Goal: Information Seeking & Learning: Learn about a topic

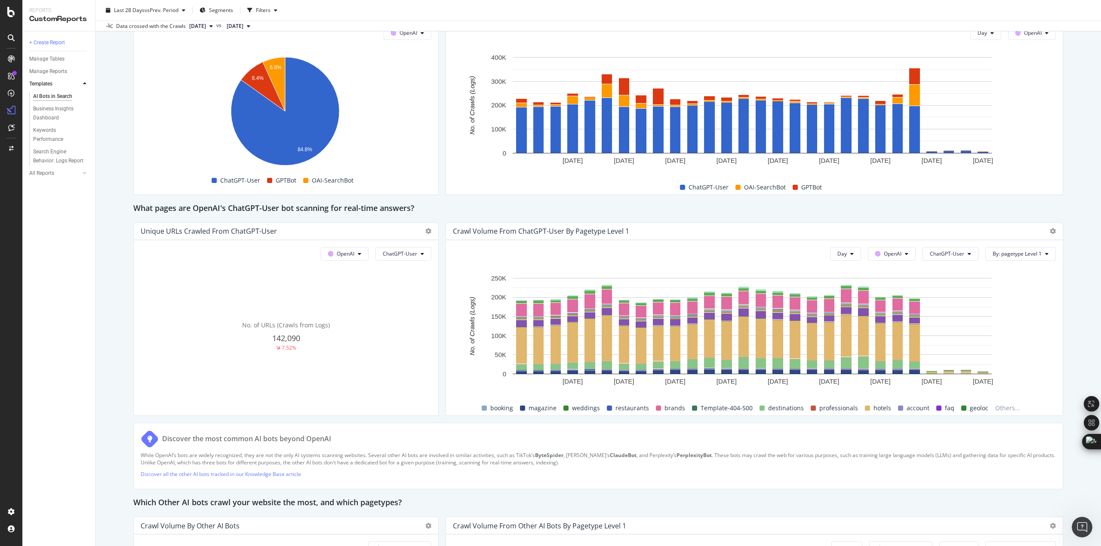
scroll to position [817, 0]
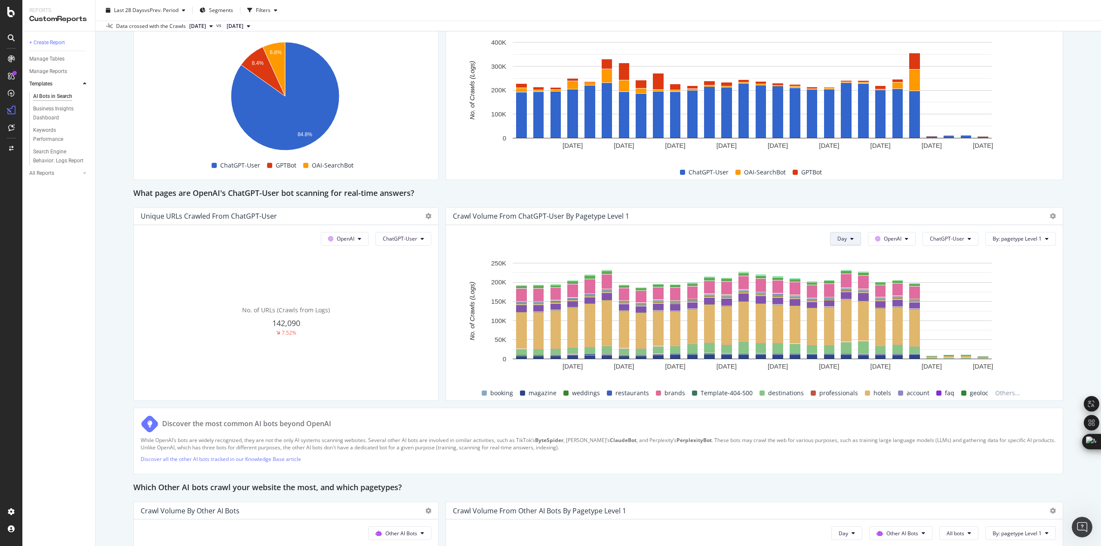
click at [842, 243] on button "Day" at bounding box center [845, 239] width 31 height 14
click at [838, 282] on div "Month" at bounding box center [839, 288] width 29 height 12
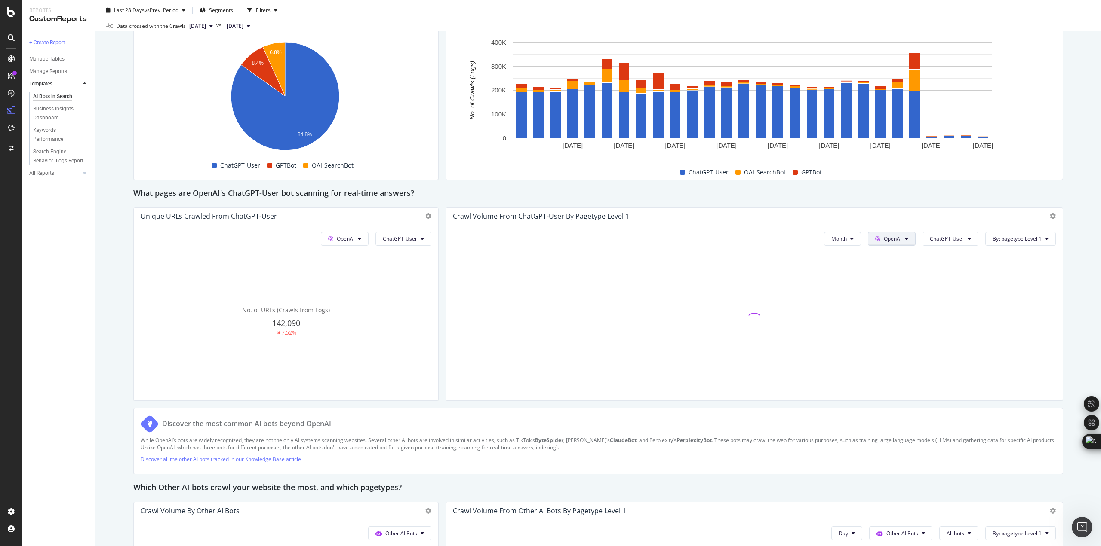
click at [884, 238] on span "OpenAI" at bounding box center [893, 238] width 18 height 7
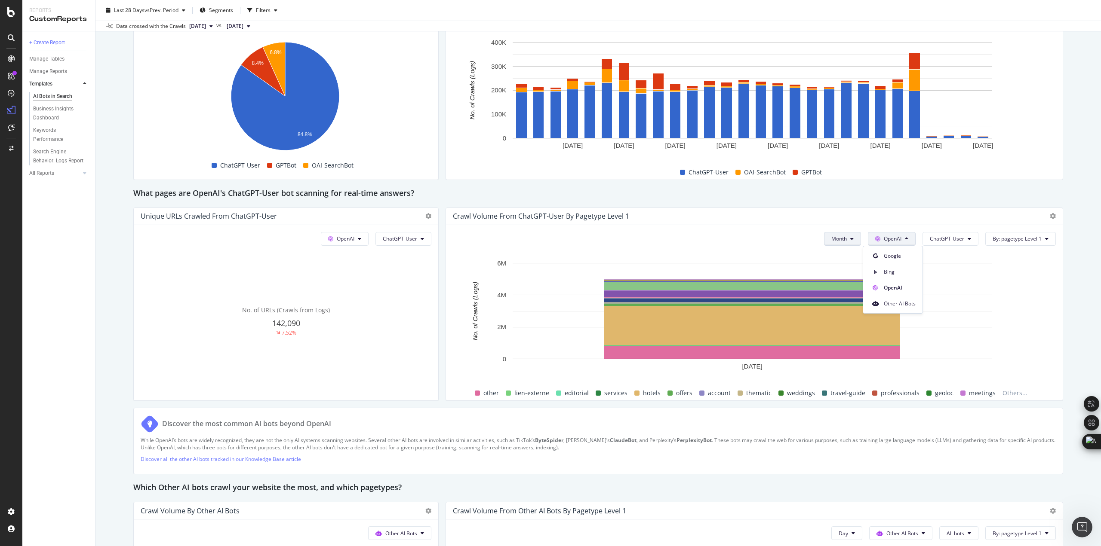
click at [843, 239] on button "Month" at bounding box center [842, 239] width 37 height 14
click at [838, 274] on span "Week" at bounding box center [833, 272] width 17 height 8
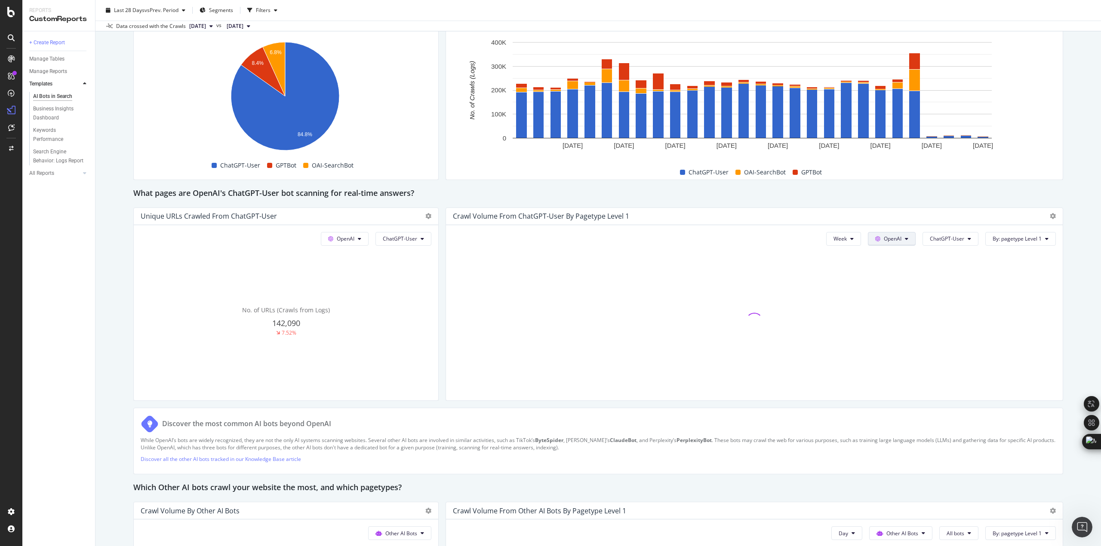
drag, startPoint x: 838, startPoint y: 274, endPoint x: 885, endPoint y: 239, distance: 59.0
click at [885, 239] on span "OpenAI" at bounding box center [893, 238] width 18 height 7
click at [1049, 215] on icon at bounding box center [1052, 216] width 6 height 6
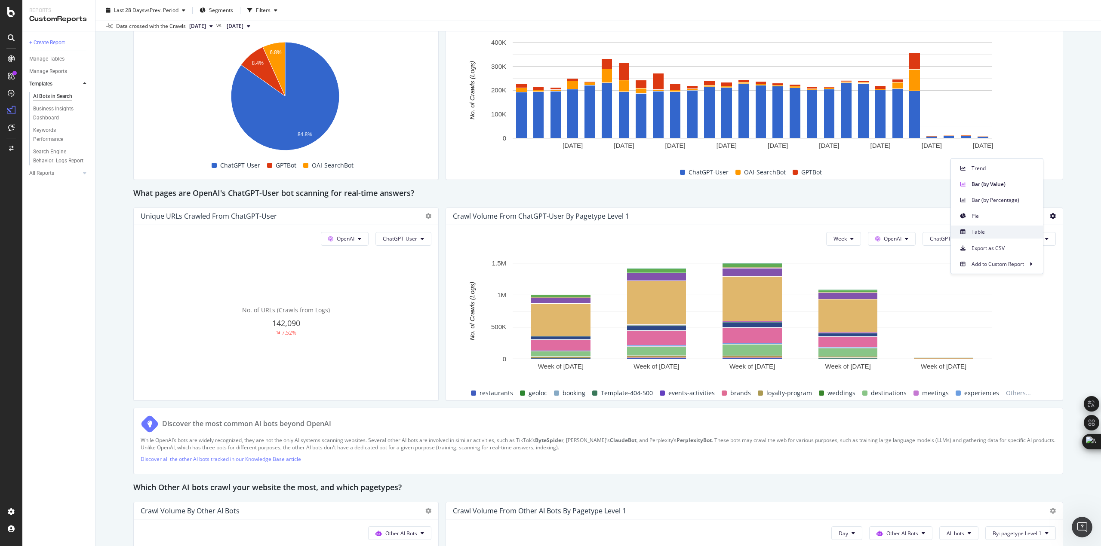
click at [989, 230] on span "Table" at bounding box center [1003, 232] width 64 height 8
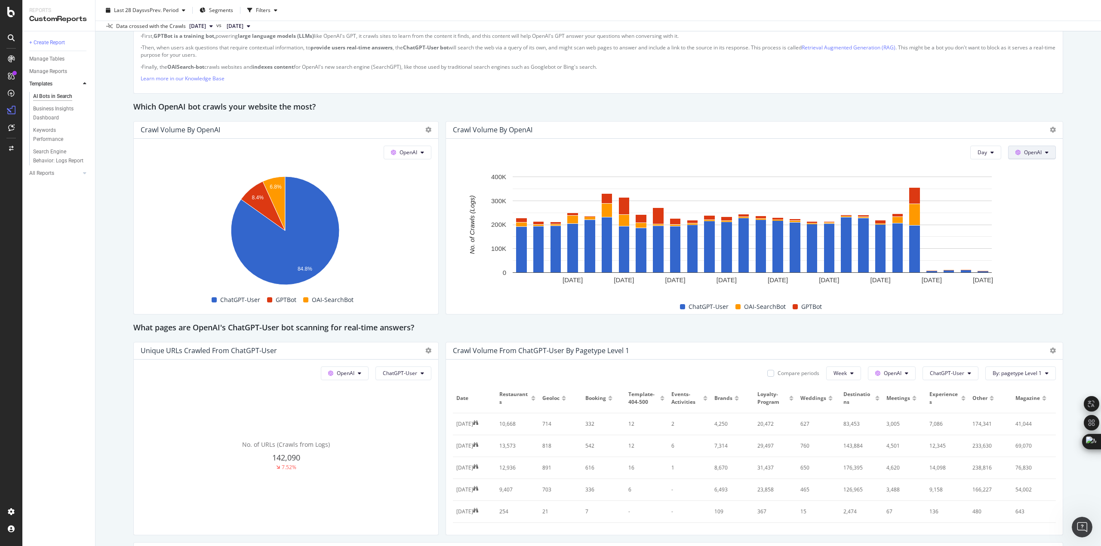
scroll to position [601, 0]
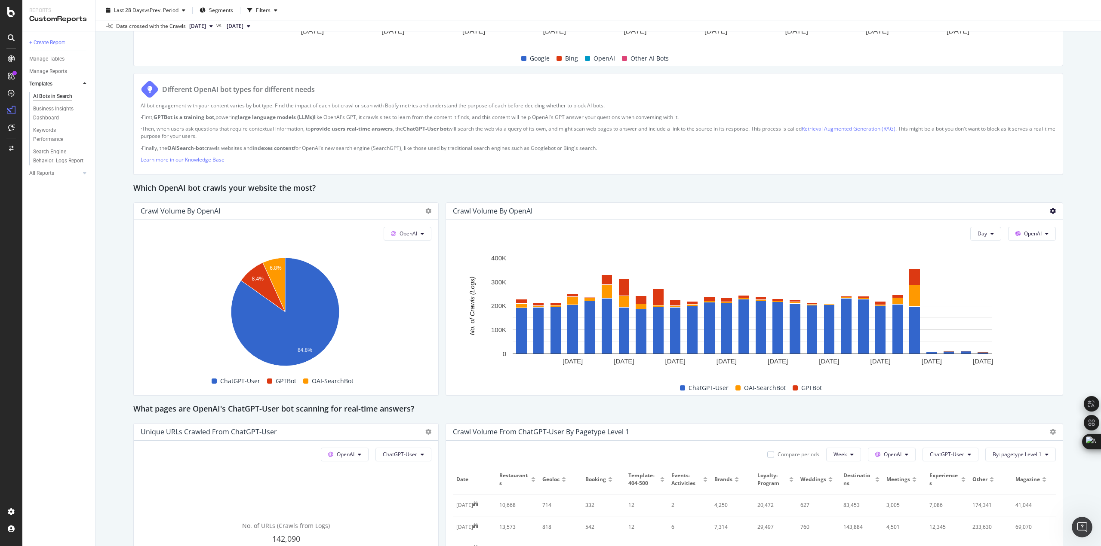
click at [1049, 214] on icon at bounding box center [1052, 211] width 6 height 6
click at [799, 189] on div "Which OpenAI bot crawls your website the most?" at bounding box center [598, 189] width 930 height 14
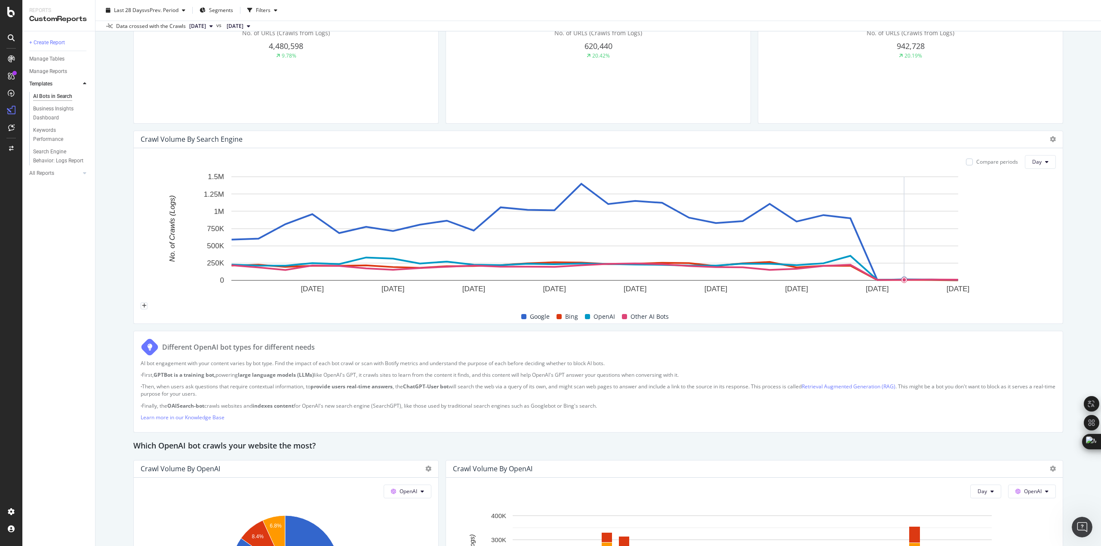
scroll to position [214, 0]
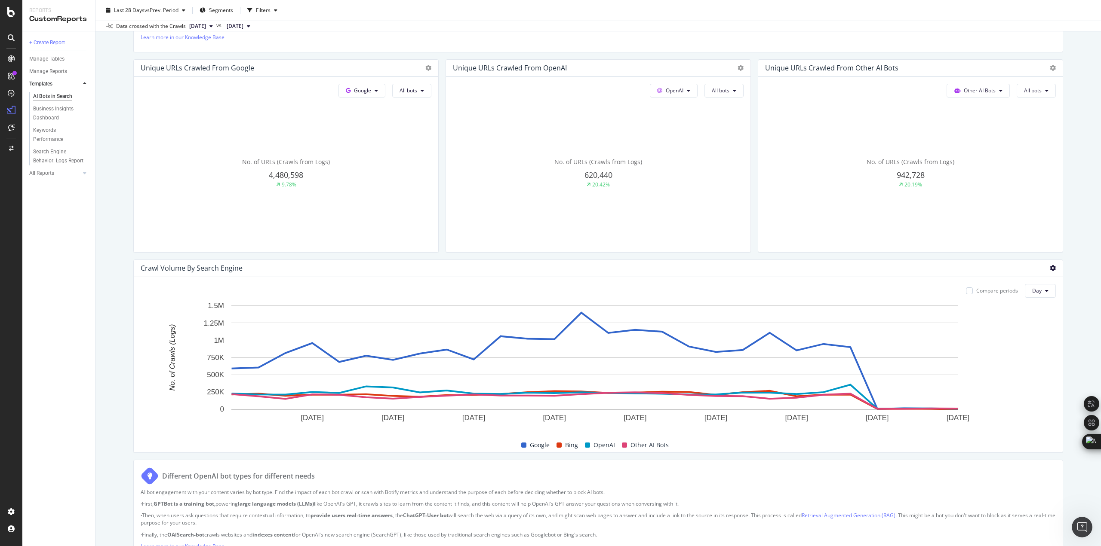
click at [1049, 270] on icon at bounding box center [1052, 268] width 6 height 6
click at [975, 280] on span "Table" at bounding box center [1003, 284] width 64 height 8
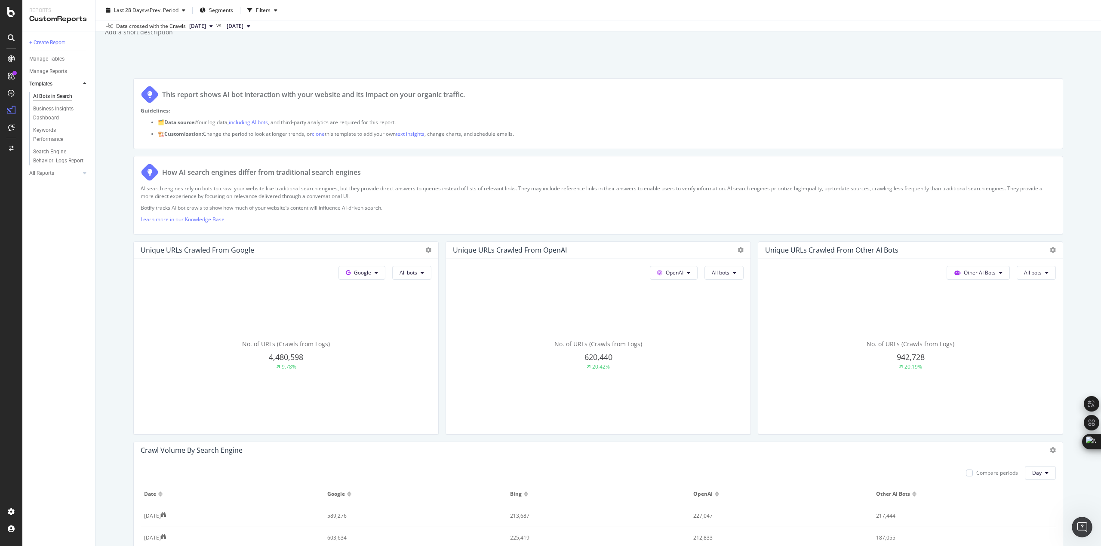
scroll to position [0, 0]
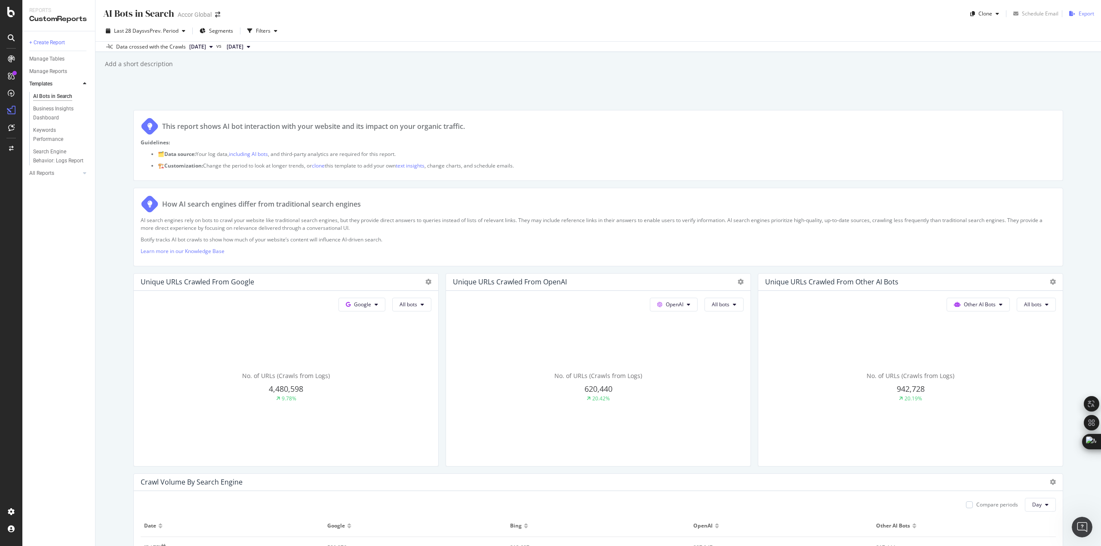
click at [1078, 15] on div "Export" at bounding box center [1085, 13] width 15 height 7
click at [1014, 17] on div "Your PDF export was successfully started, it will be downloaded automatically o…" at bounding box center [1032, 28] width 94 height 29
click at [933, 62] on div "Add a short description Add a short description" at bounding box center [602, 64] width 997 height 13
click at [1089, 12] on icon "close toast" at bounding box center [1088, 12] width 4 height 5
click at [68, 172] on link "All Reports" at bounding box center [54, 173] width 51 height 9
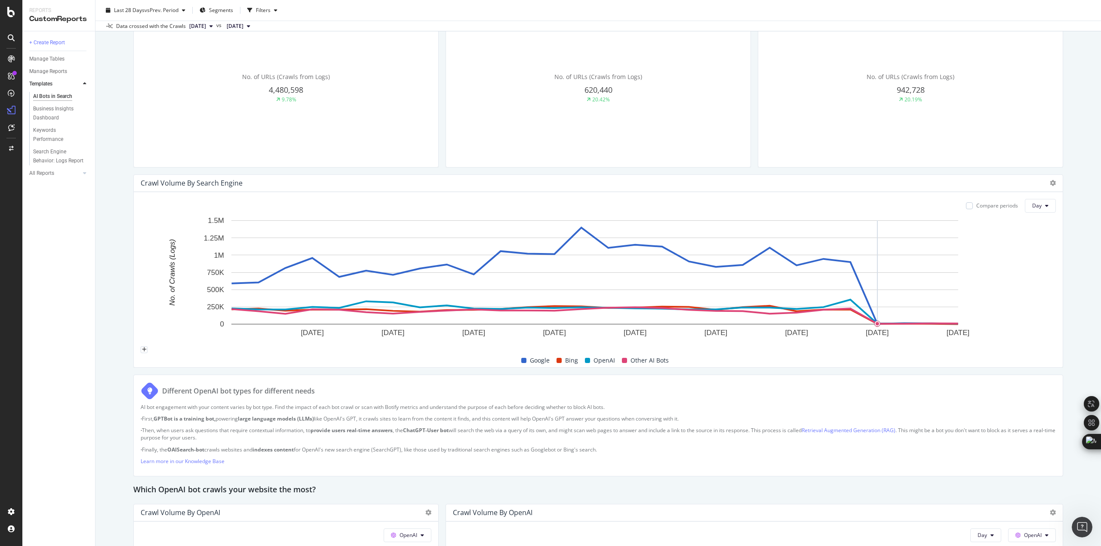
scroll to position [301, 0]
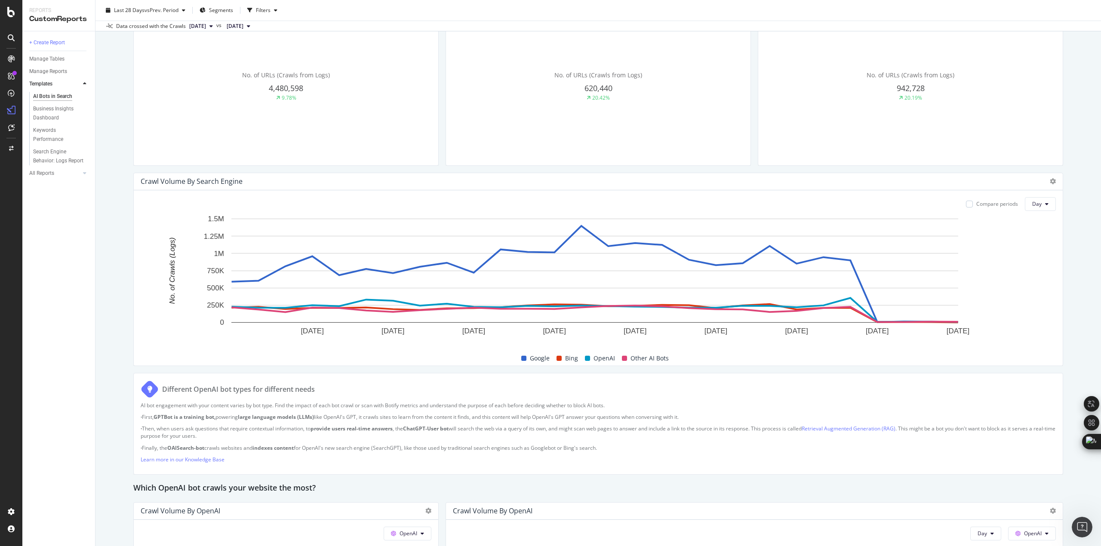
click at [1045, 179] on div at bounding box center [1050, 181] width 10 height 9
click at [1049, 180] on icon at bounding box center [1052, 181] width 6 height 6
click at [792, 165] on div "Other AI Bots All bots No. of URLs (Crawls from Logs) 942,728 20.19%" at bounding box center [910, 77] width 304 height 175
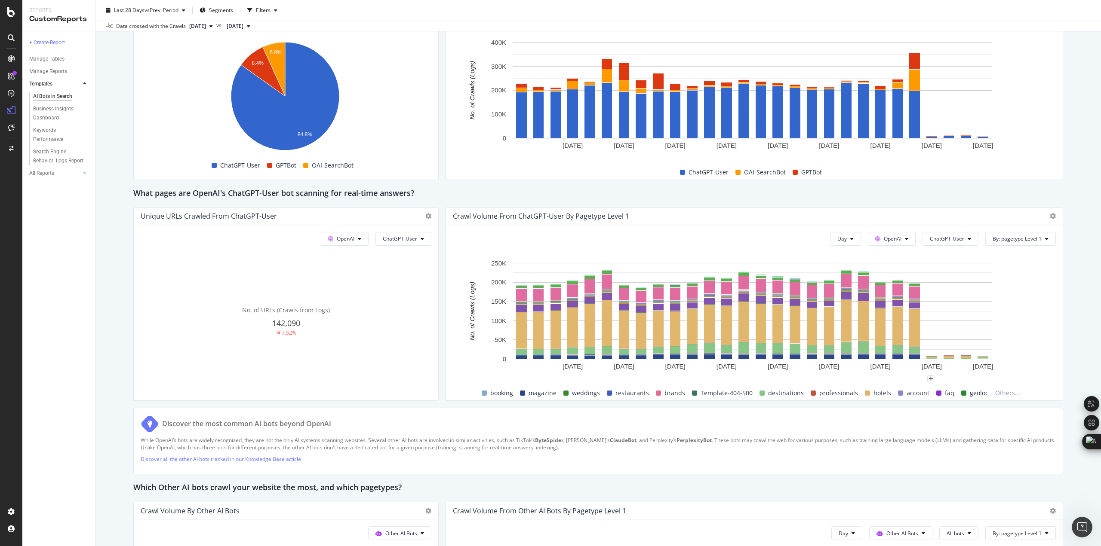
scroll to position [816, 0]
click at [1026, 242] on span "By: pagetype Level 1" at bounding box center [1016, 239] width 49 height 7
click at [1049, 219] on div "Crawl Volume from ChatGPT-User by pagetype Level 1" at bounding box center [754, 217] width 617 height 17
click at [1049, 218] on icon at bounding box center [1052, 217] width 6 height 6
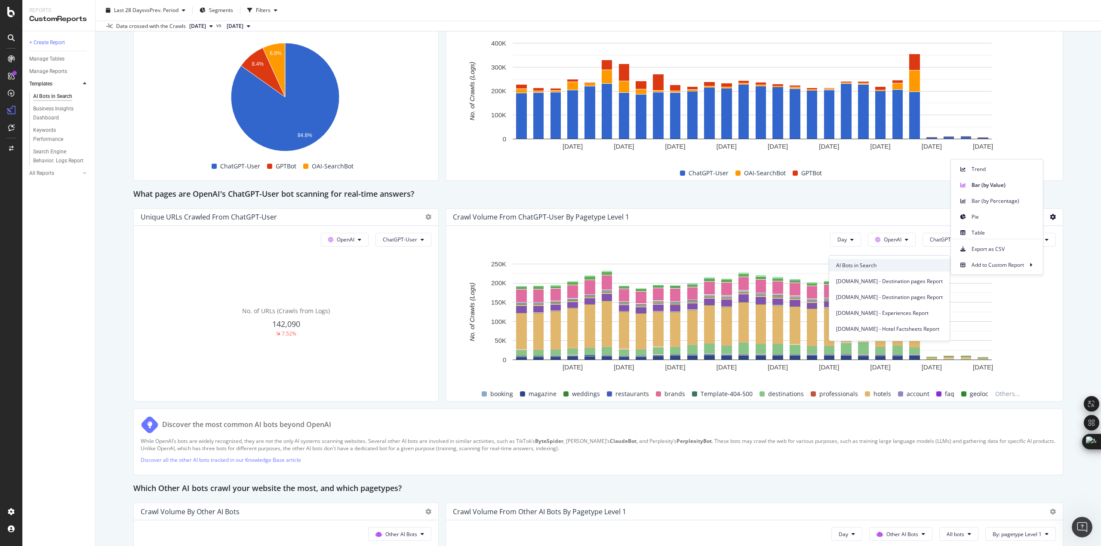
click at [884, 262] on span "AI Bots in Search" at bounding box center [889, 266] width 107 height 8
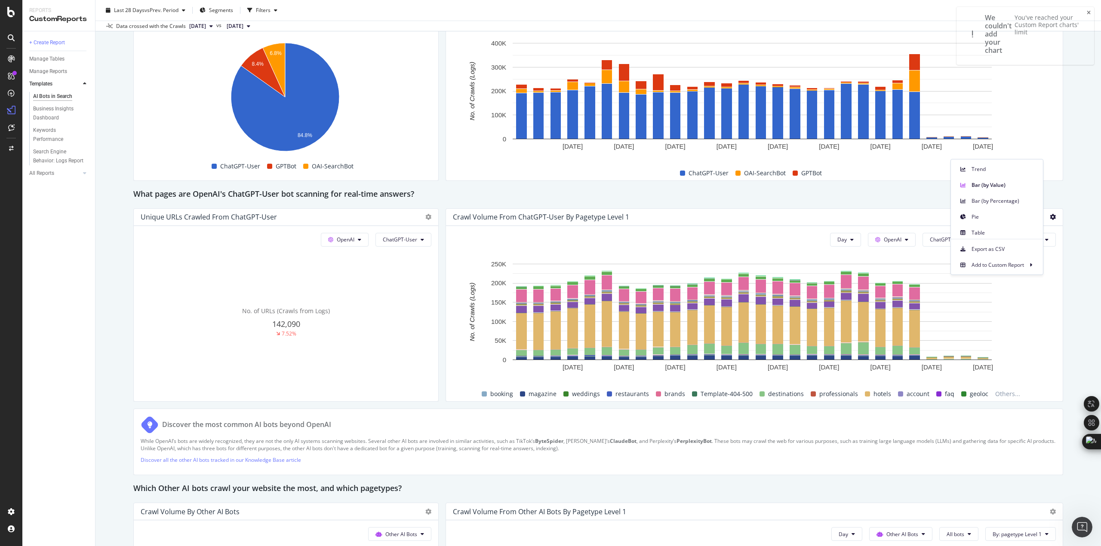
click at [660, 193] on div "What pages are OpenAI's ChatGPT-User bot scanning for real-time answers?" at bounding box center [598, 195] width 930 height 14
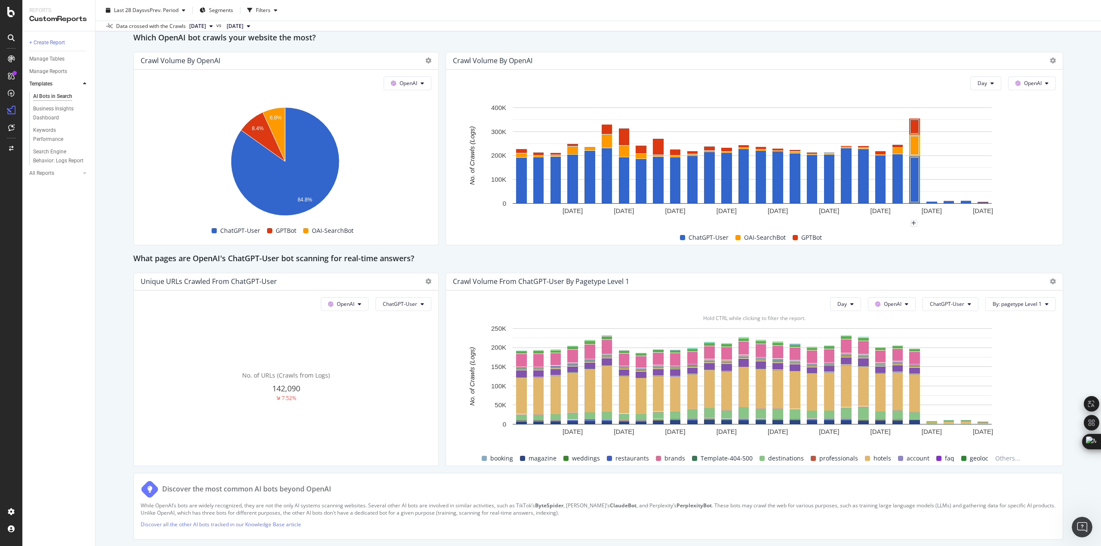
scroll to position [773, 0]
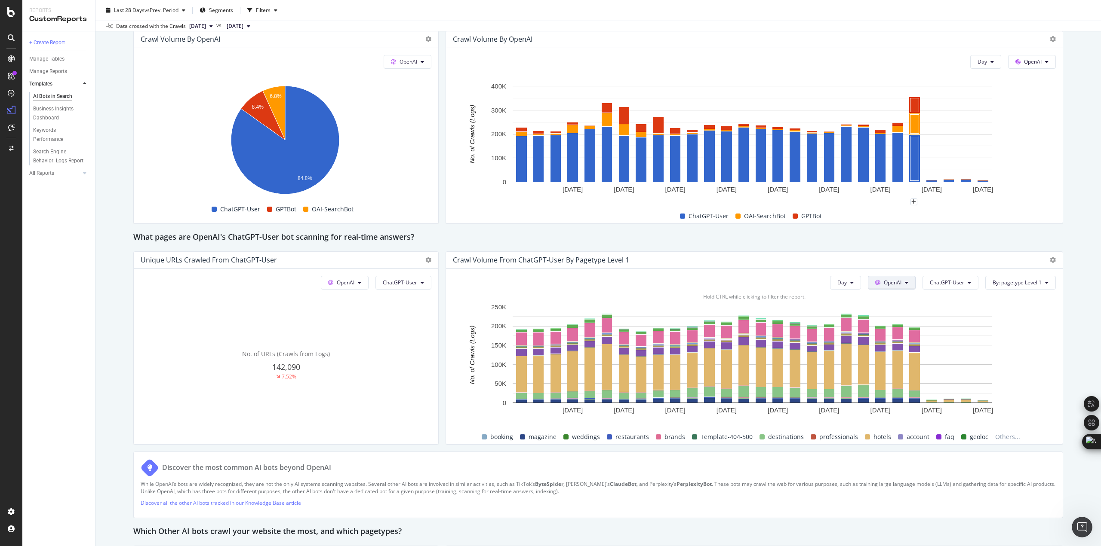
click at [893, 284] on span "OpenAI" at bounding box center [893, 282] width 18 height 7
click at [893, 304] on div "Google" at bounding box center [892, 300] width 59 height 12
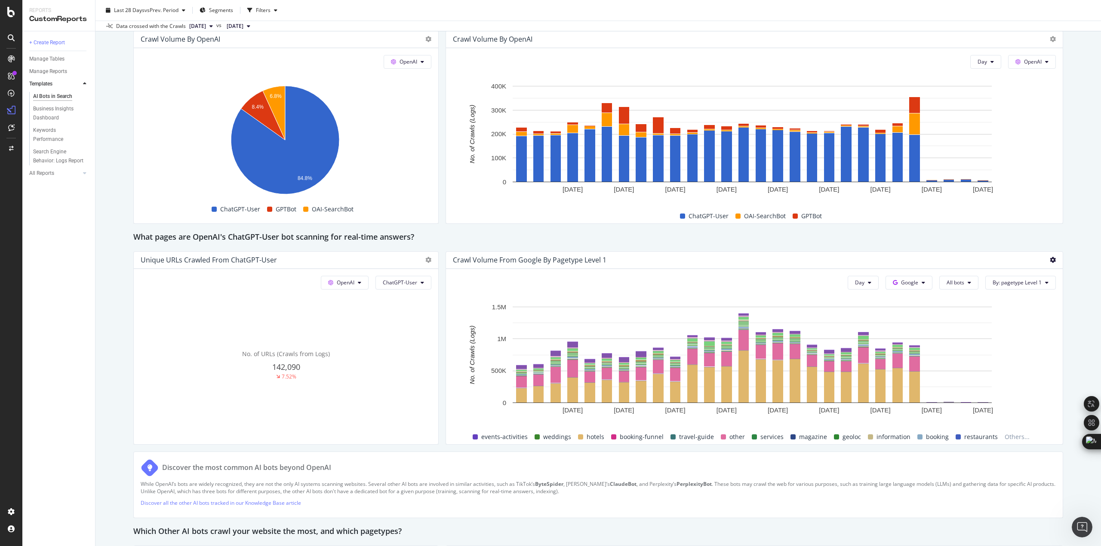
click at [1049, 262] on icon at bounding box center [1052, 260] width 6 height 6
click at [989, 281] on div "Table" at bounding box center [997, 276] width 92 height 12
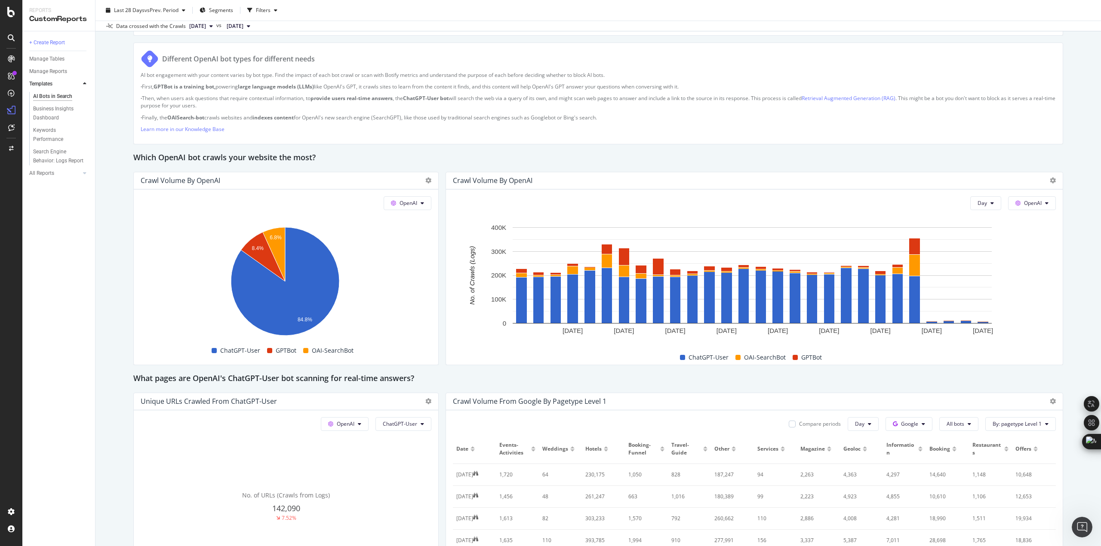
scroll to position [687, 0]
